Goal: Obtain resource: Download file/media

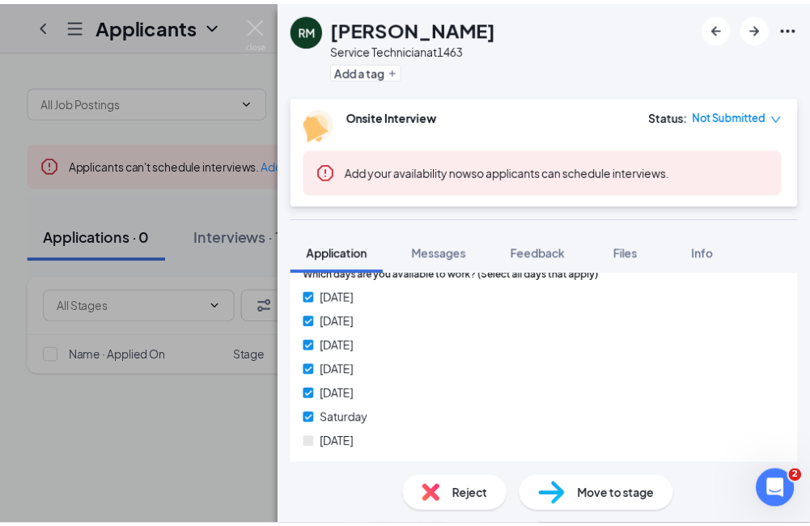
scroll to position [890, 0]
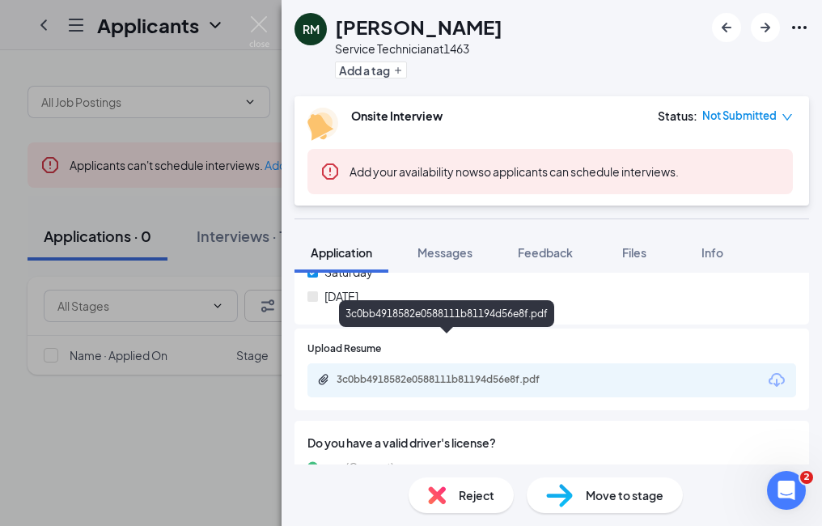
click at [502, 373] on div "3c0bb4918582e0588111b81194d56e8f.pdf" at bounding box center [449, 379] width 226 height 13
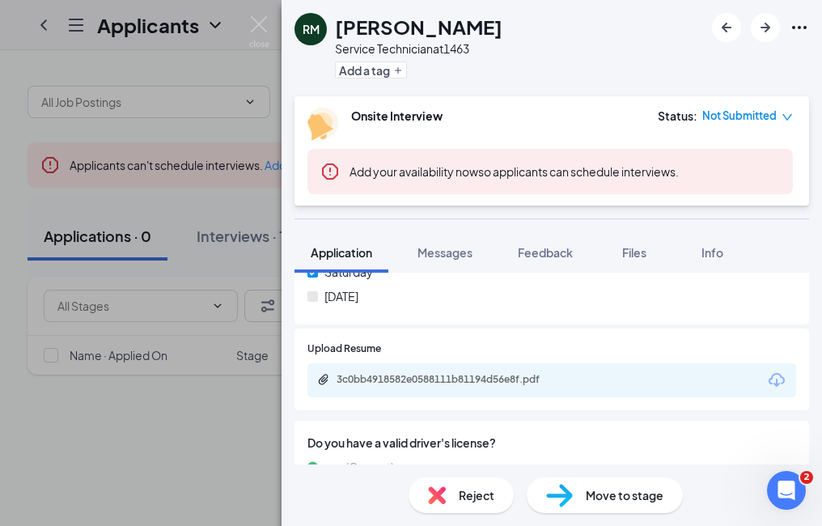
click at [229, 239] on div "[PERSON_NAME] Service Technician at 1463 Add a tag Onsite Interview Status : No…" at bounding box center [411, 263] width 822 height 526
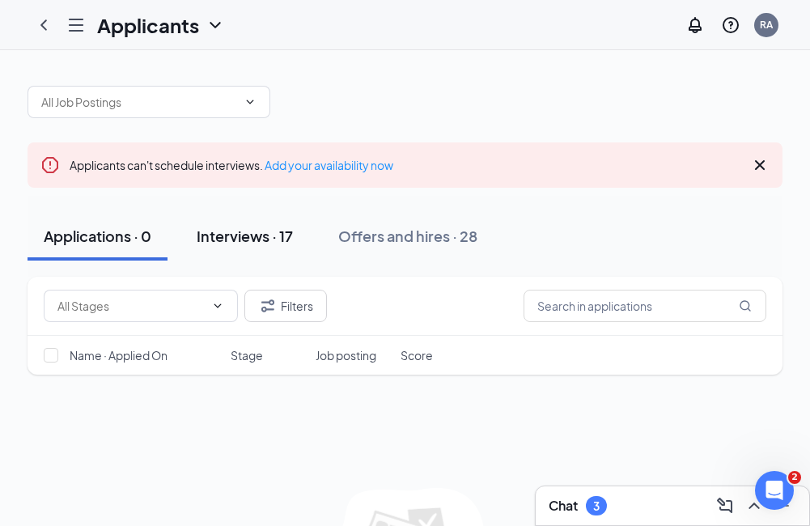
click at [235, 233] on div "Interviews · 17" at bounding box center [245, 236] width 96 height 20
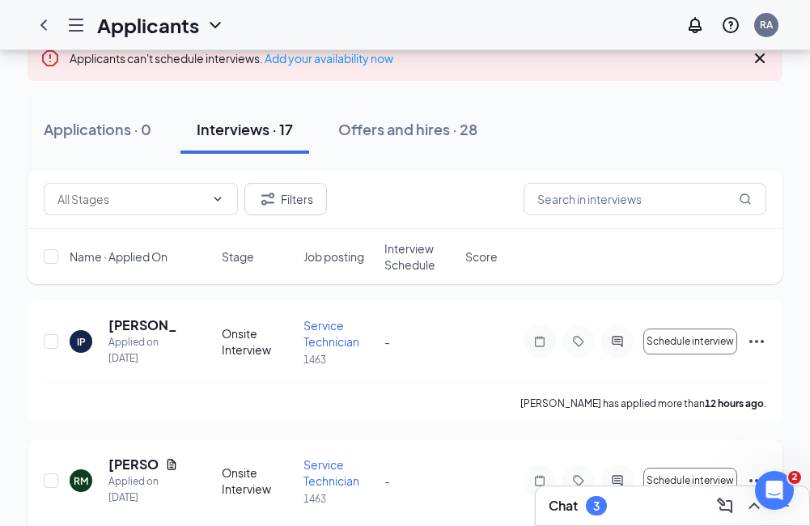
scroll to position [81, 0]
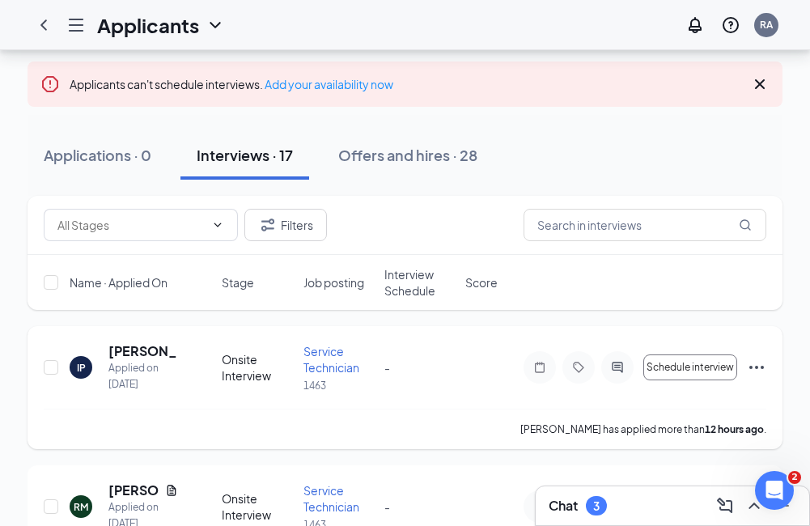
click at [754, 370] on icon "Ellipses" at bounding box center [755, 366] width 19 height 19
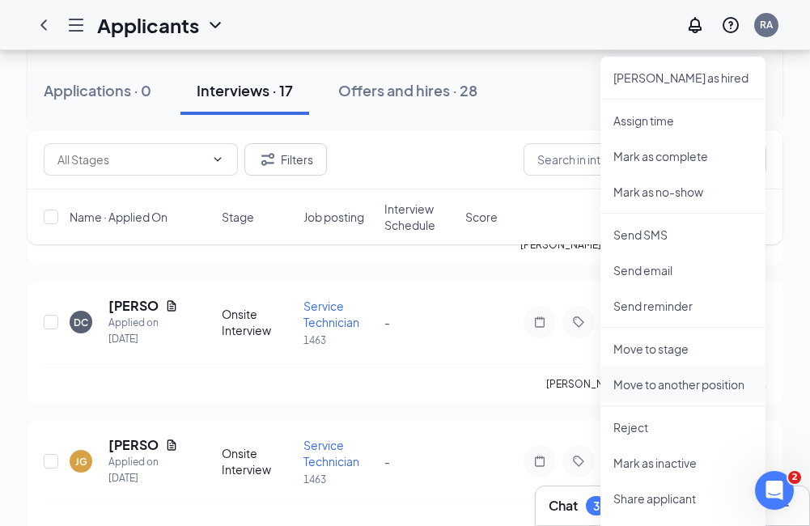
scroll to position [485, 0]
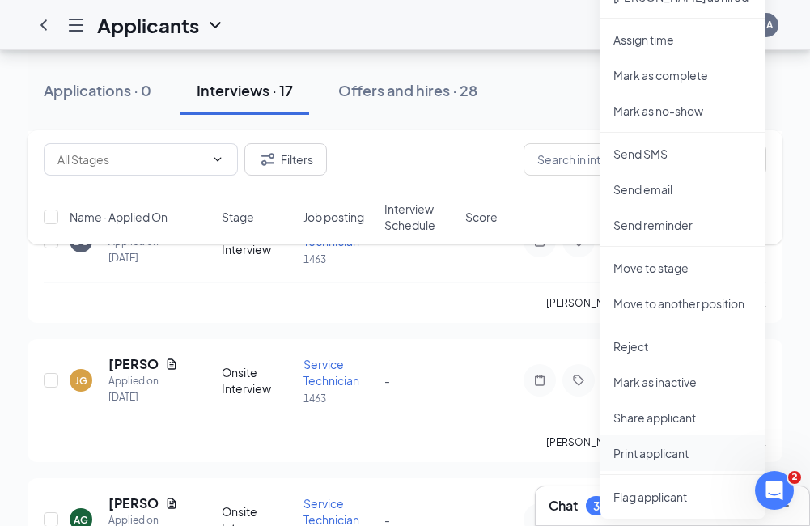
click at [675, 454] on p "Print applicant" at bounding box center [682, 453] width 139 height 16
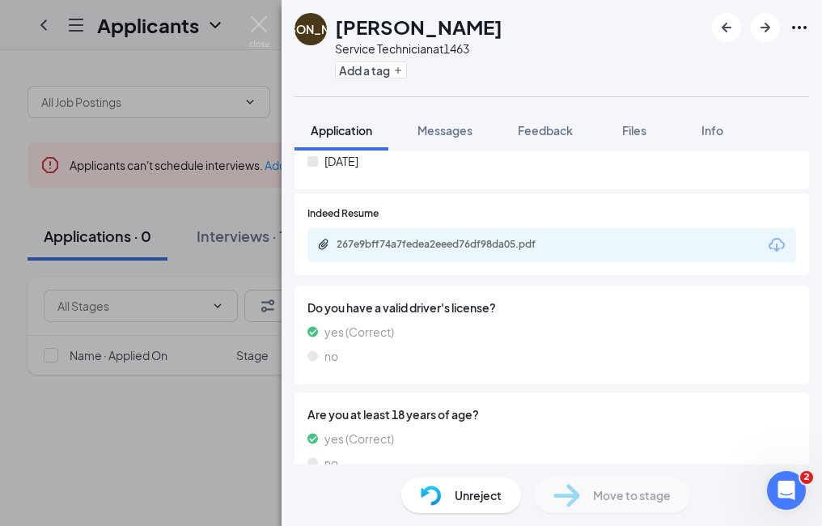
scroll to position [890, 0]
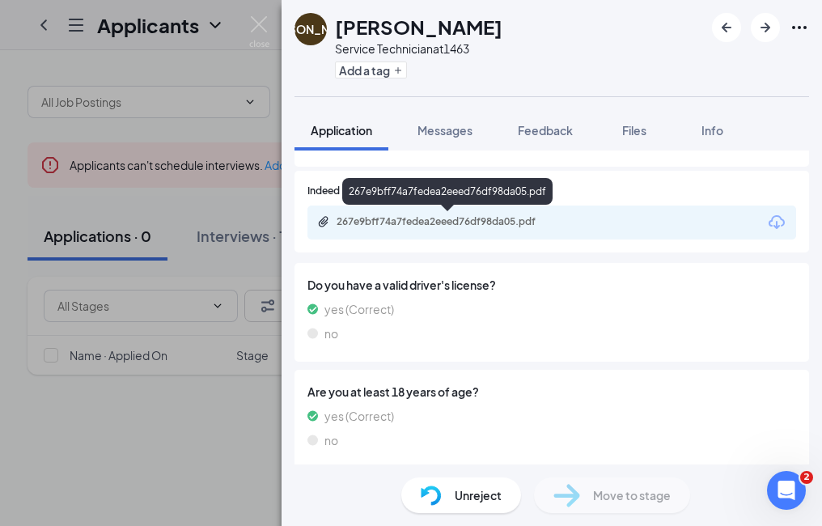
click at [483, 223] on div "267e9bff74a7fedea2eeed76df98da05.pdf" at bounding box center [449, 221] width 226 height 13
